Goal: Information Seeking & Learning: Learn about a topic

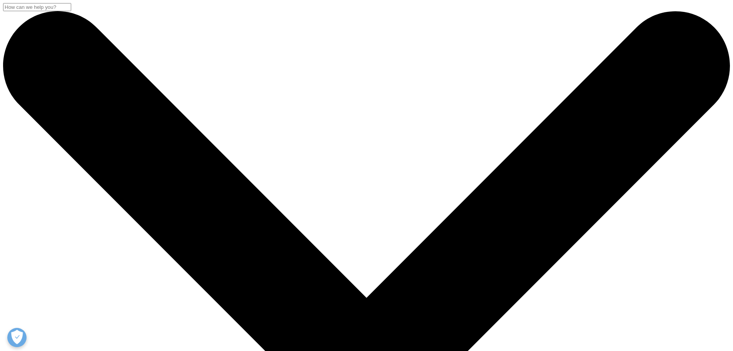
scroll to position [425, 454]
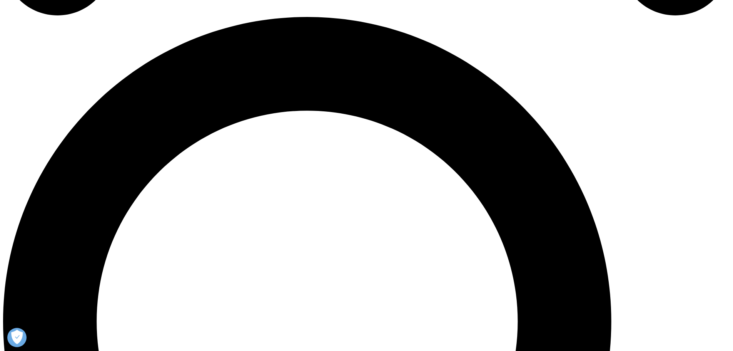
scroll to position [731, 0]
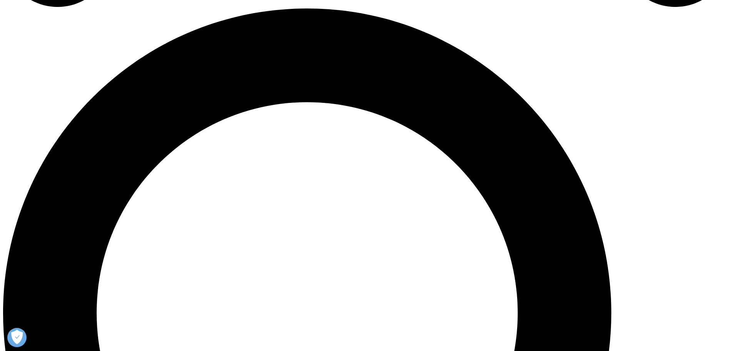
drag, startPoint x: 605, startPoint y: 96, endPoint x: 386, endPoint y: 165, distance: 229.5
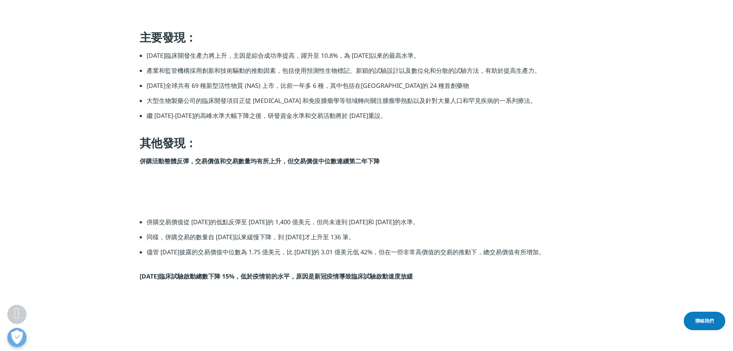
drag, startPoint x: 386, startPoint y: 165, endPoint x: 383, endPoint y: 149, distance: 16.2
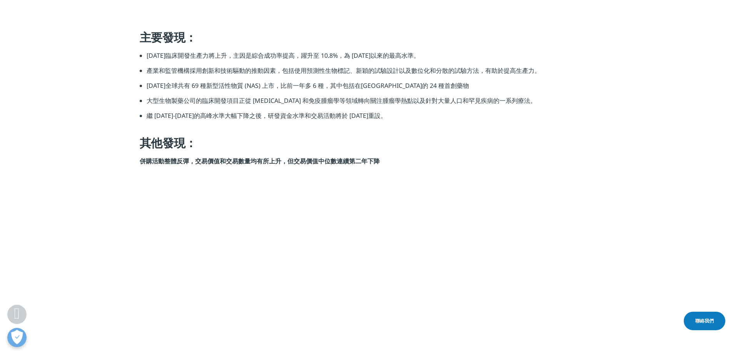
click at [383, 149] on h4 "其他發現：" at bounding box center [367, 145] width 454 height 21
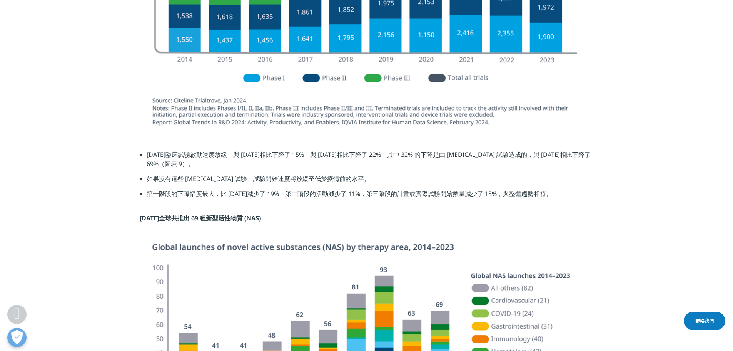
scroll to position [1347, 0]
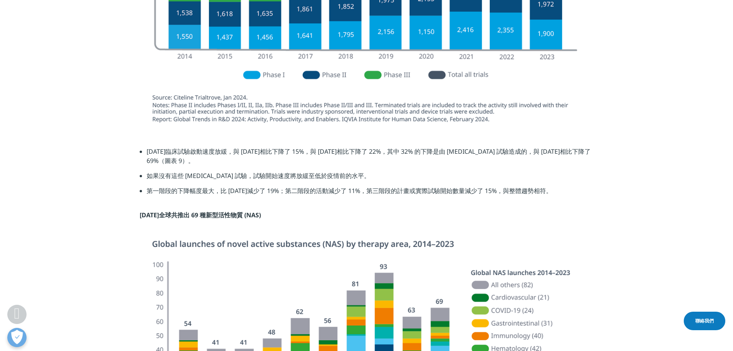
drag, startPoint x: 446, startPoint y: 150, endPoint x: 742, endPoint y: 124, distance: 297.6
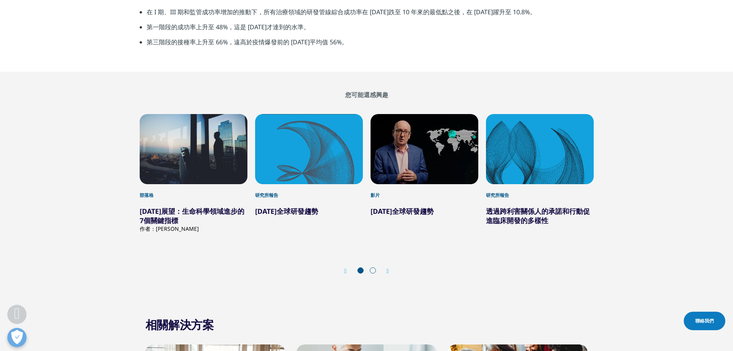
scroll to position [2232, 0]
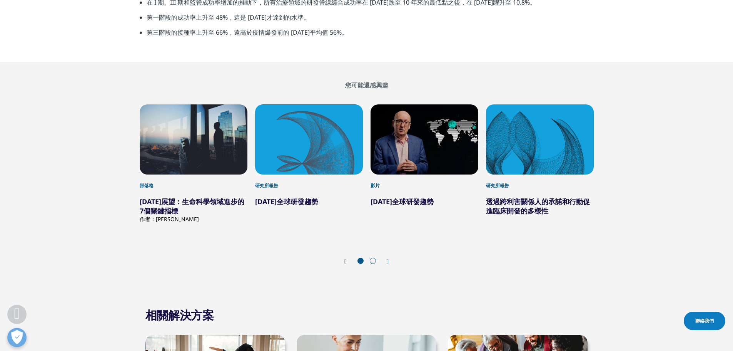
click at [387, 261] on icon "下一張投影片" at bounding box center [388, 261] width 2 height 6
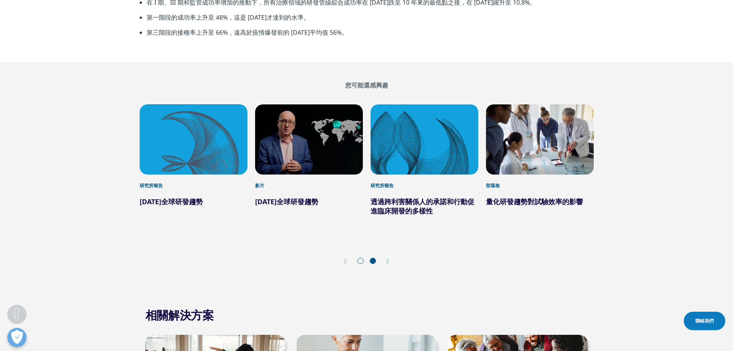
click at [348, 264] on div "Prev" at bounding box center [349, 260] width 10 height 7
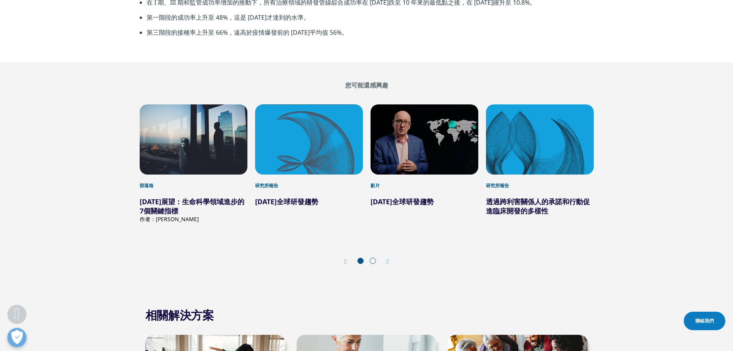
click at [305, 201] on font "[DATE]全球研發趨勢" at bounding box center [286, 201] width 63 height 9
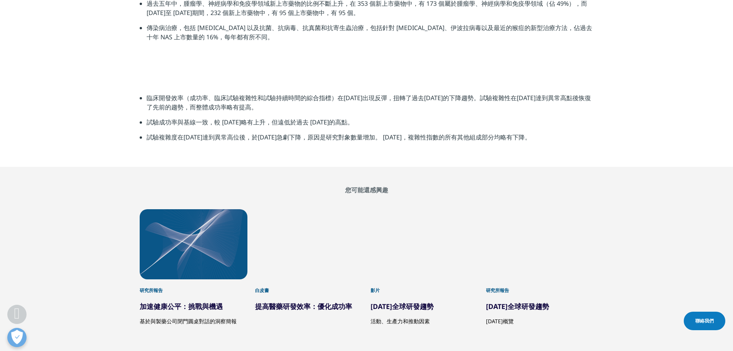
scroll to position [1483, 0]
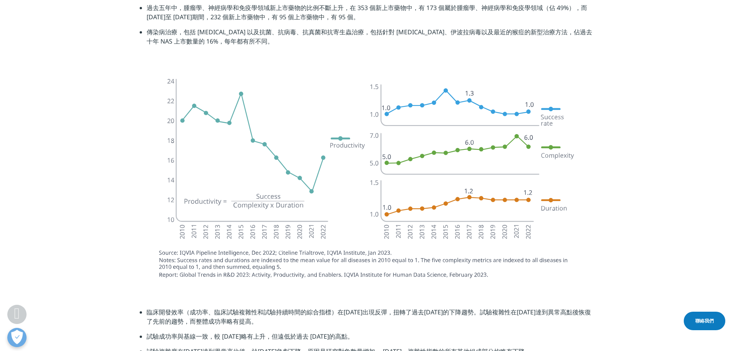
drag, startPoint x: 644, startPoint y: 126, endPoint x: 607, endPoint y: 70, distance: 67.1
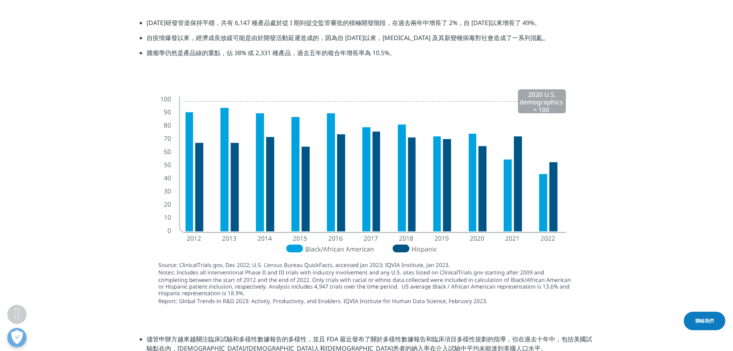
click at [607, 70] on section "2022 年研發管道保持平穩，共有 6,147 種產品處於從 I 期到提交監管審批的積極開發階段，在過去兩年中增長了 2%，自 2017 年以來增長了 49%…" at bounding box center [366, 41] width 733 height 84
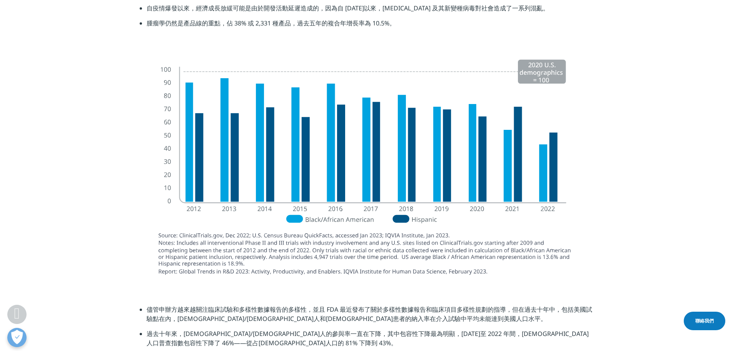
drag, startPoint x: 606, startPoint y: 69, endPoint x: 612, endPoint y: 84, distance: 16.2
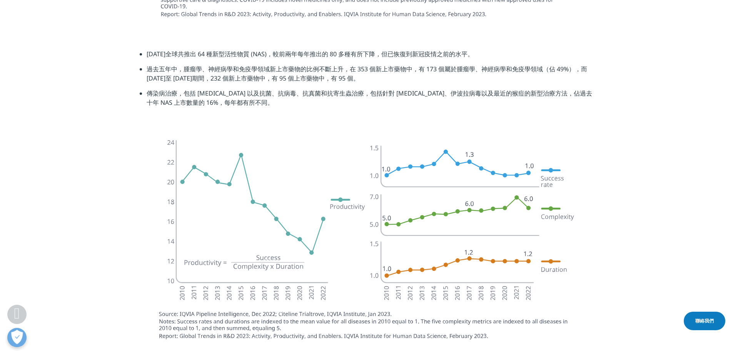
scroll to position [2100, 0]
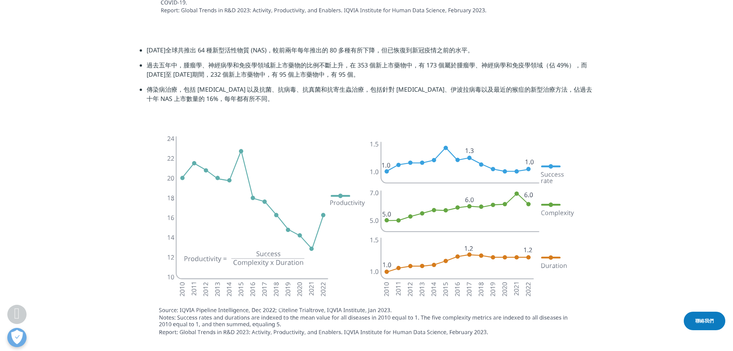
drag, startPoint x: 614, startPoint y: 93, endPoint x: 594, endPoint y: 50, distance: 47.4
click at [594, 50] on section "2022 年全球共推出 64 種新型活性物質 (NAS)，較前兩年每年推出的 80 多種有所下降，但已恢復到新冠疫情之前的水平。 過去五年中，腫瘤學、神經病學…" at bounding box center [366, 77] width 733 height 102
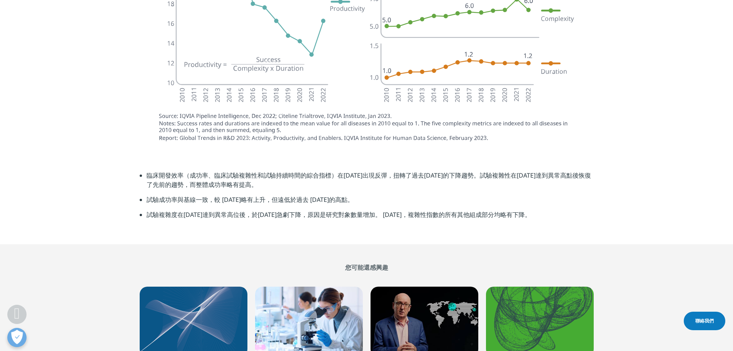
scroll to position [2295, 0]
